Goal: Task Accomplishment & Management: Manage account settings

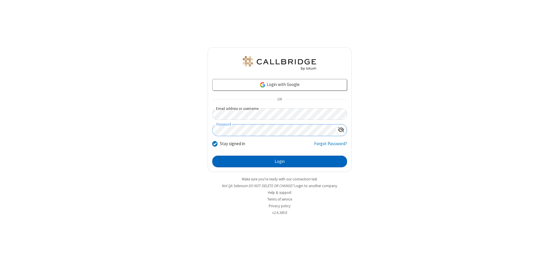
click at [280, 161] on button "Login" at bounding box center [279, 161] width 135 height 12
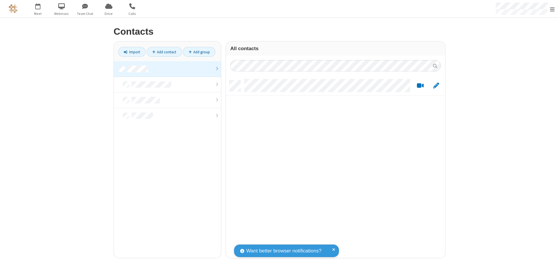
scroll to position [178, 215]
click at [167, 69] on link at bounding box center [167, 69] width 107 height 16
click at [199, 52] on link "Add group" at bounding box center [199, 52] width 33 height 10
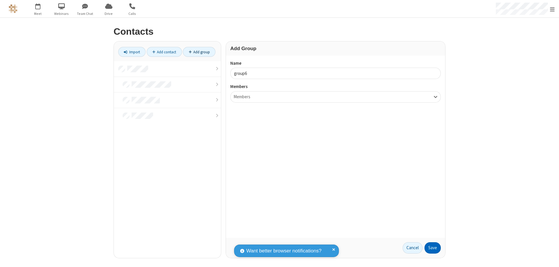
type input "group6"
click at [433, 248] on button "Save" at bounding box center [433, 248] width 16 height 12
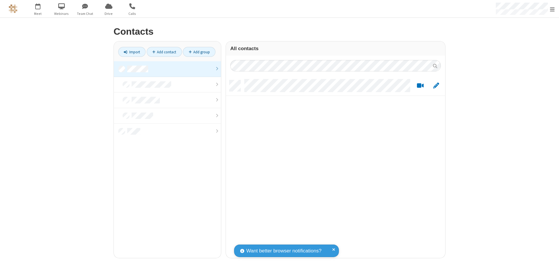
scroll to position [178, 215]
click at [167, 69] on link at bounding box center [167, 69] width 107 height 16
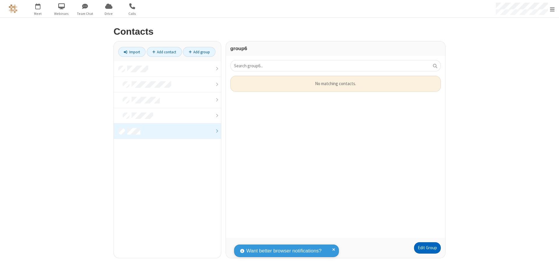
click at [427, 248] on link "Edit Group" at bounding box center [427, 248] width 27 height 12
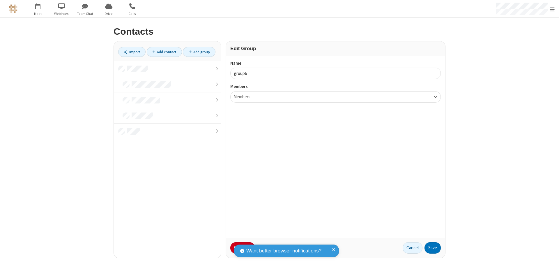
click at [0, 0] on button "No Thanks" at bounding box center [0, 0] width 0 height 0
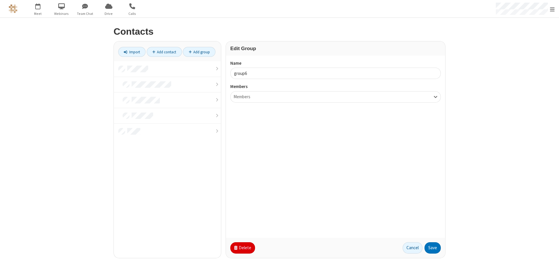
click at [242, 248] on button "Delete" at bounding box center [242, 248] width 25 height 12
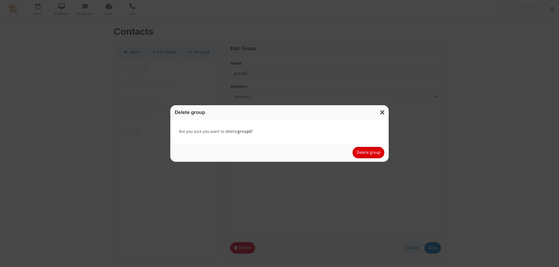
click at [369, 152] on button "Delete group" at bounding box center [369, 153] width 32 height 12
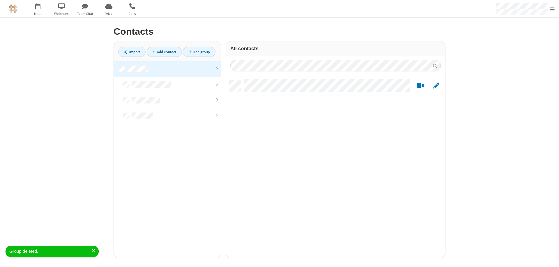
scroll to position [178, 215]
